Goal: Transaction & Acquisition: Purchase product/service

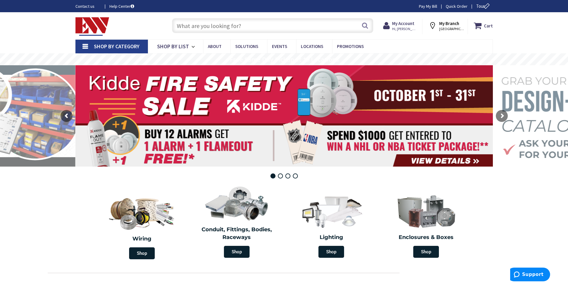
click at [180, 27] on input "text" at bounding box center [272, 25] width 201 height 15
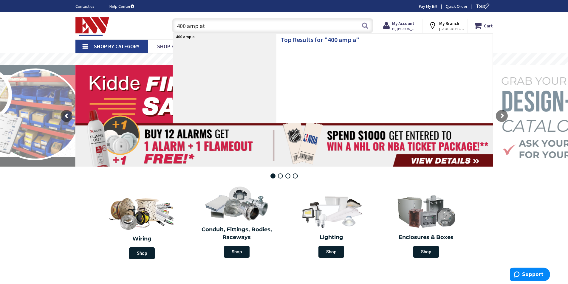
type input "400 amp ats"
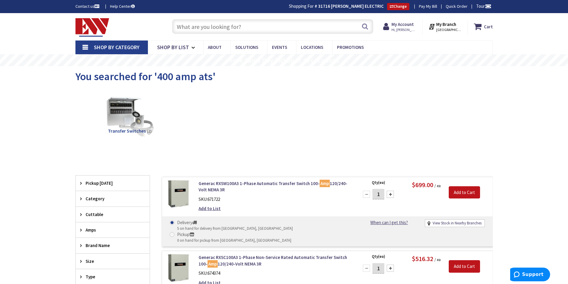
click at [179, 27] on input "text" at bounding box center [272, 26] width 201 height 15
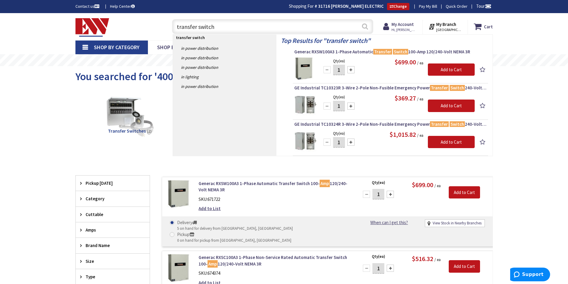
type input "transfer switch"
click at [364, 24] on button "Search" at bounding box center [365, 26] width 8 height 13
